Goal: Information Seeking & Learning: Learn about a topic

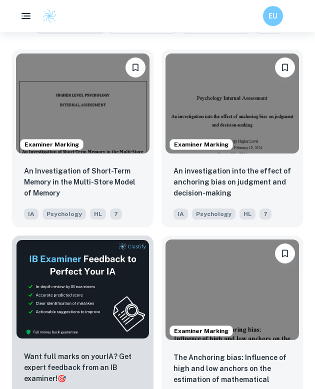
scroll to position [378, 0]
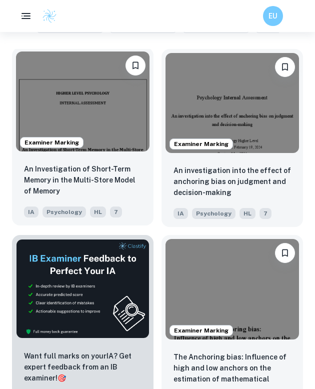
click at [108, 118] on img at bounding box center [83, 102] width 134 height 100
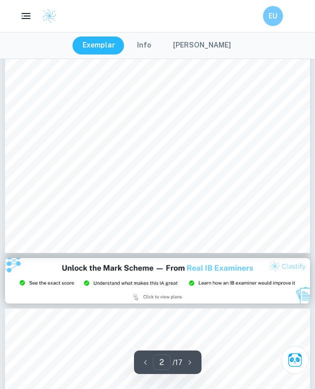
type input "3"
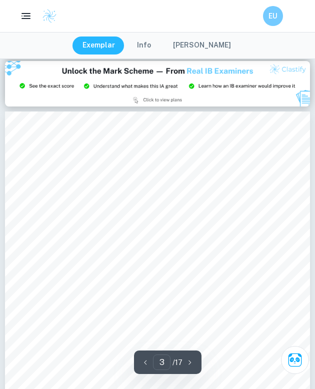
click at [188, 54] on button "[PERSON_NAME]" at bounding box center [202, 46] width 78 height 18
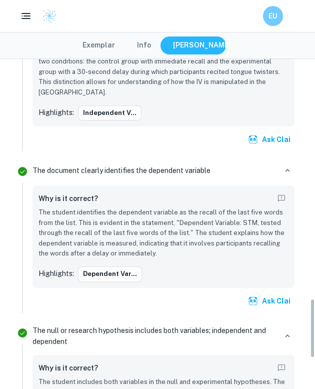
scroll to position [1507, 0]
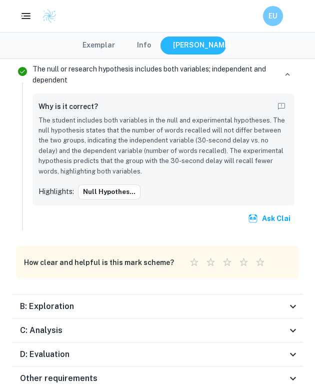
click at [140, 301] on div "B: Exploration" at bounding box center [153, 307] width 267 height 12
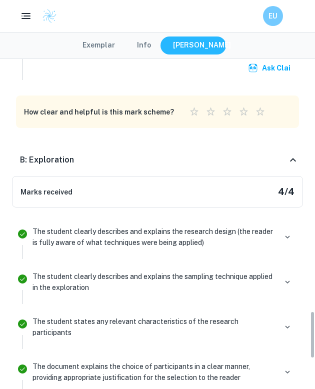
scroll to position [1953, 0]
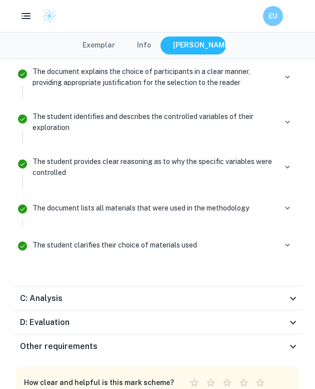
click at [173, 293] on div "C: Analysis" at bounding box center [153, 299] width 267 height 12
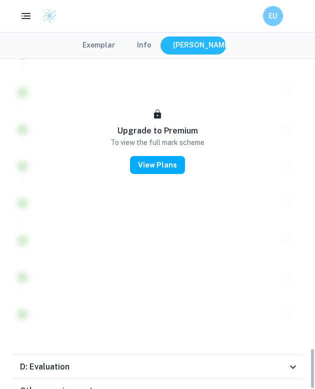
scroll to position [2318, 0]
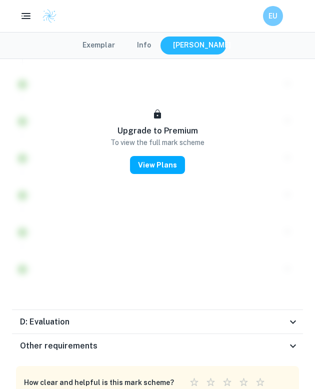
click at [87, 316] on div "D: Evaluation" at bounding box center [153, 322] width 267 height 12
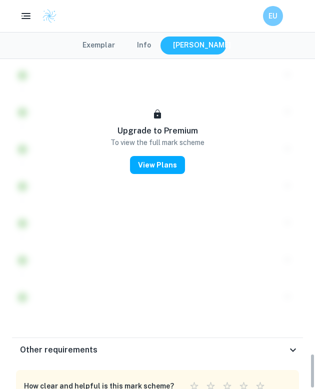
click at [81, 344] on h6 "Other requirements" at bounding box center [59, 350] width 78 height 12
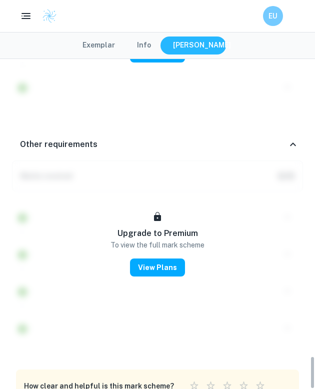
scroll to position [2967, 0]
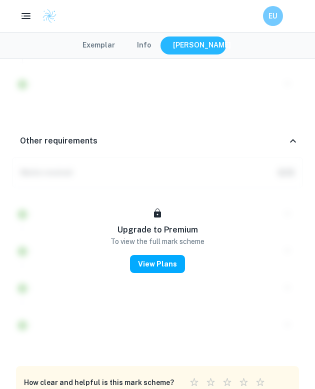
click at [107, 42] on button "Exemplar" at bounding box center [99, 46] width 53 height 18
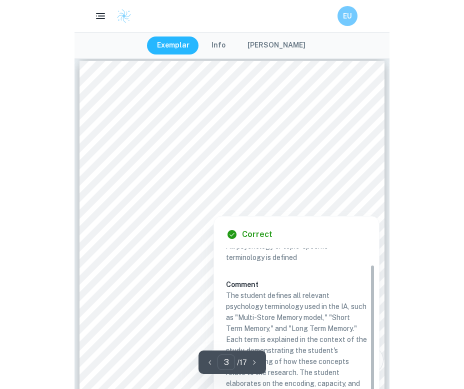
scroll to position [0, 0]
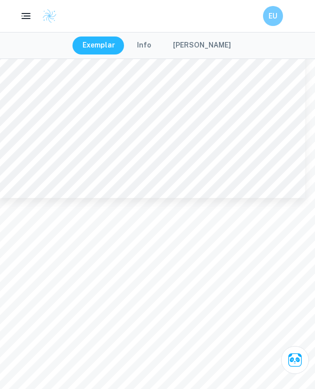
type input "2"
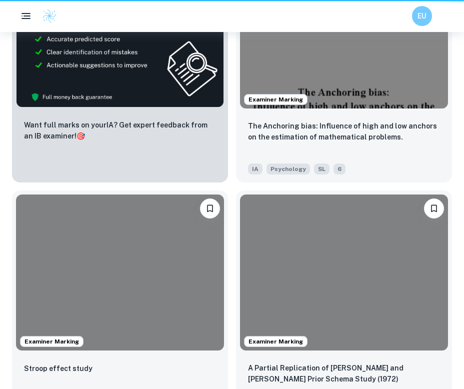
scroll to position [378, 0]
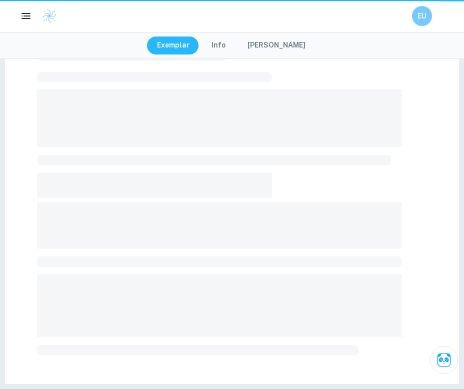
scroll to position [323, 0]
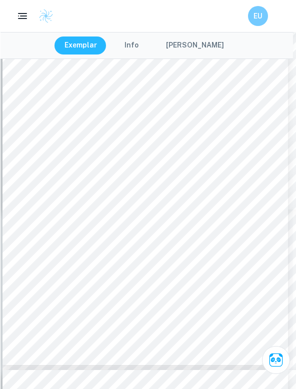
scroll to position [3361, 3]
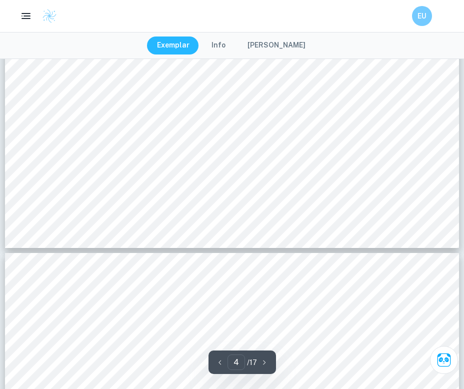
type input "3"
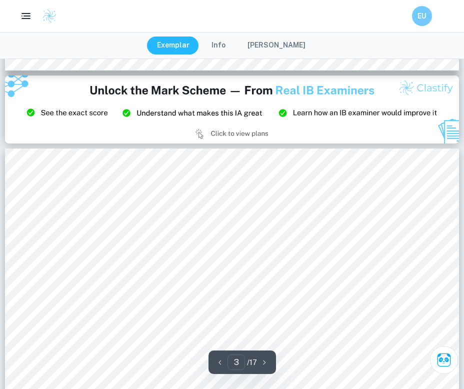
scroll to position [1248, 0]
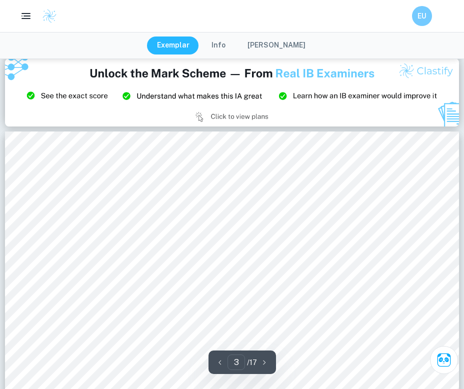
click at [220, 221] on div at bounding box center [232, 226] width 347 height 19
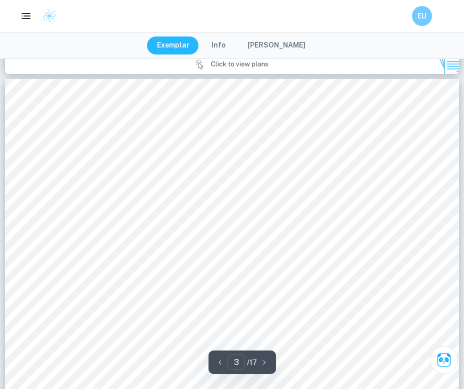
click at [192, 171] on div at bounding box center [232, 173] width 347 height 19
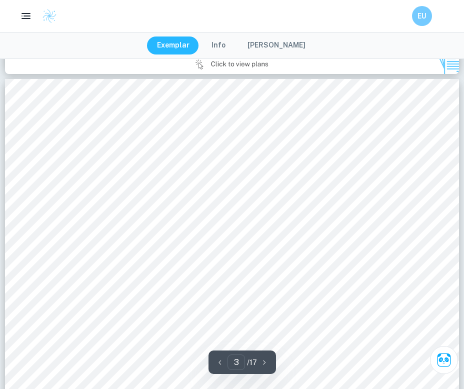
click at [364, 40] on div "Exemplar Info [PERSON_NAME]" at bounding box center [232, 45] width 464 height 27
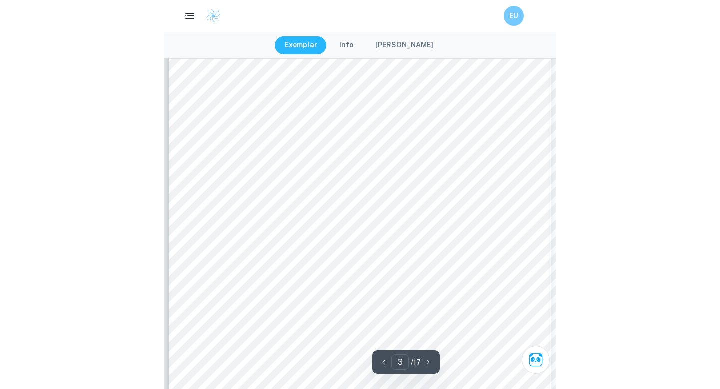
scroll to position [1116, 0]
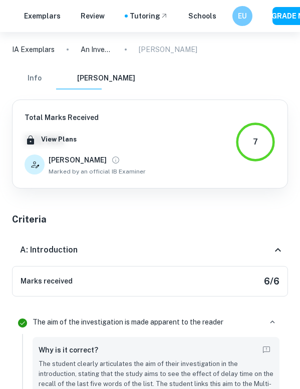
type input "3"
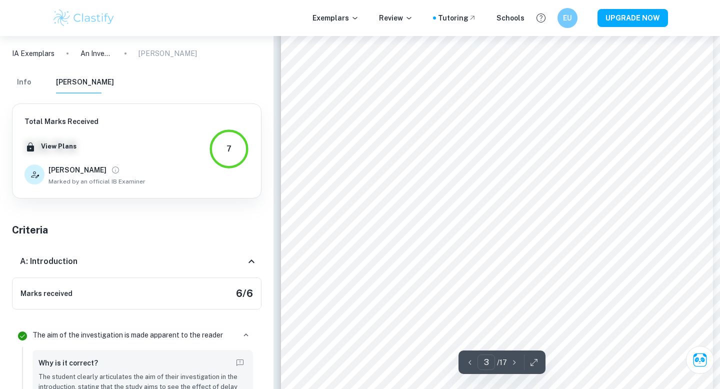
scroll to position [1259, 0]
